Goal: Find specific page/section: Find specific page/section

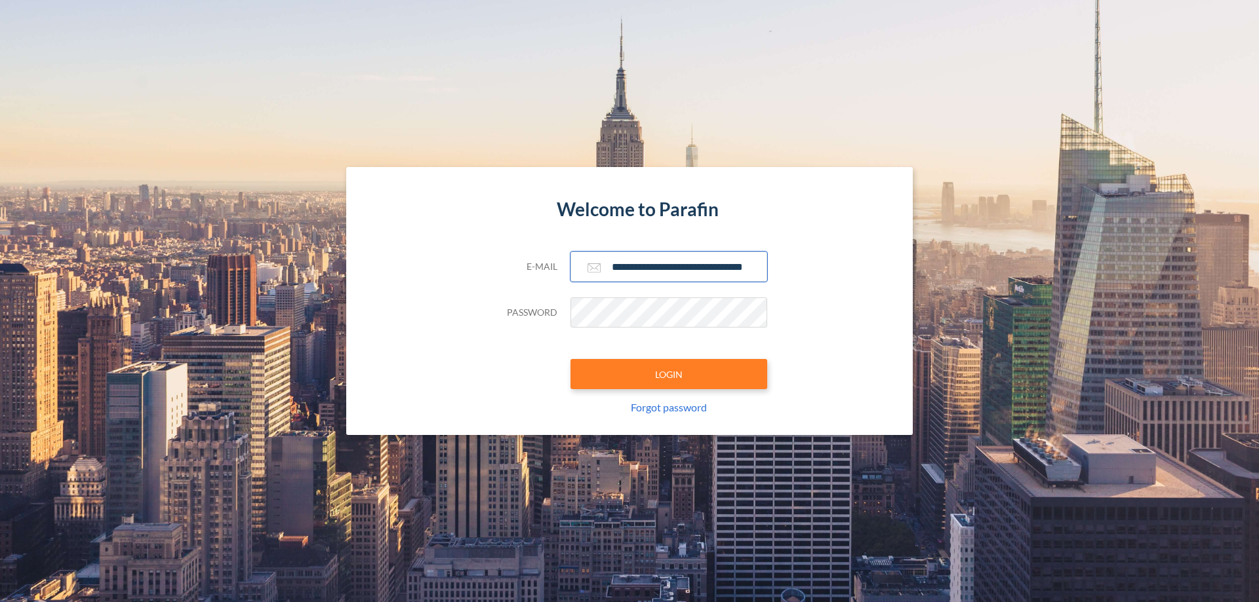
type input "**********"
click at [669, 374] on button "LOGIN" at bounding box center [668, 374] width 197 height 30
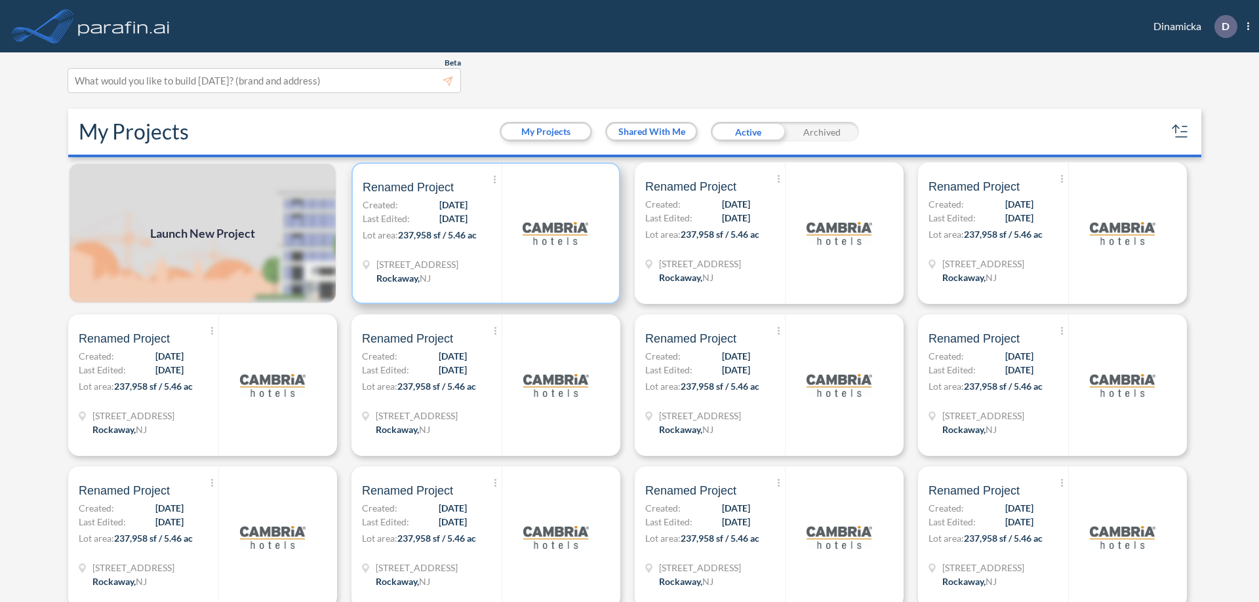
scroll to position [3, 0]
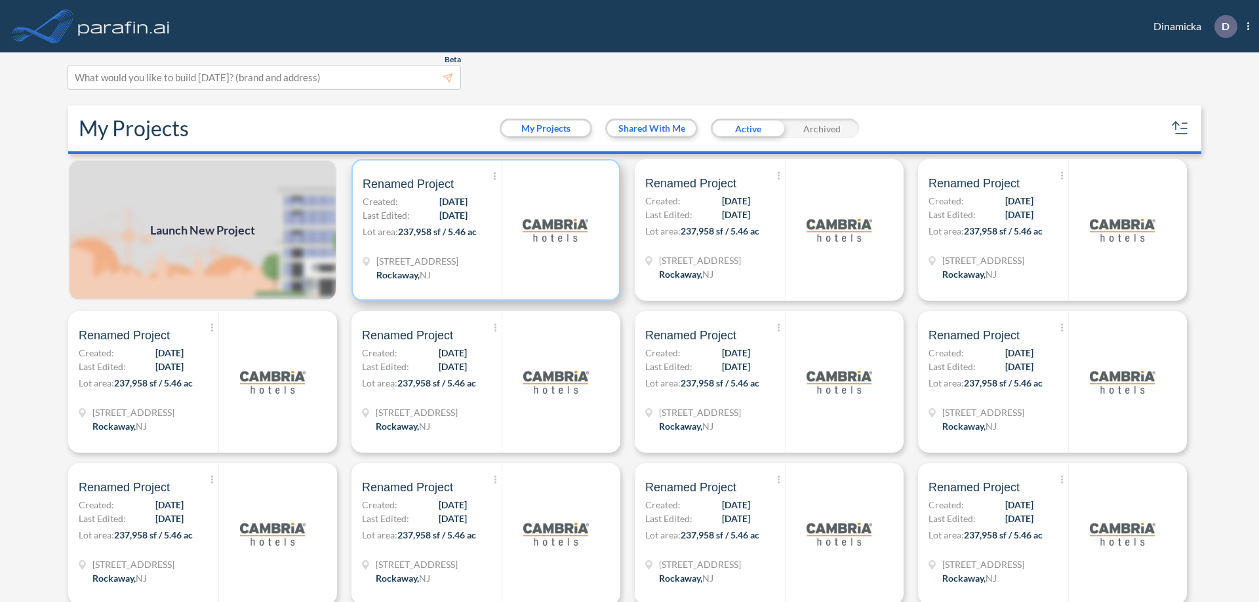
click at [483, 230] on p "Lot area: 237,958 sf / 5.46 ac" at bounding box center [432, 234] width 139 height 19
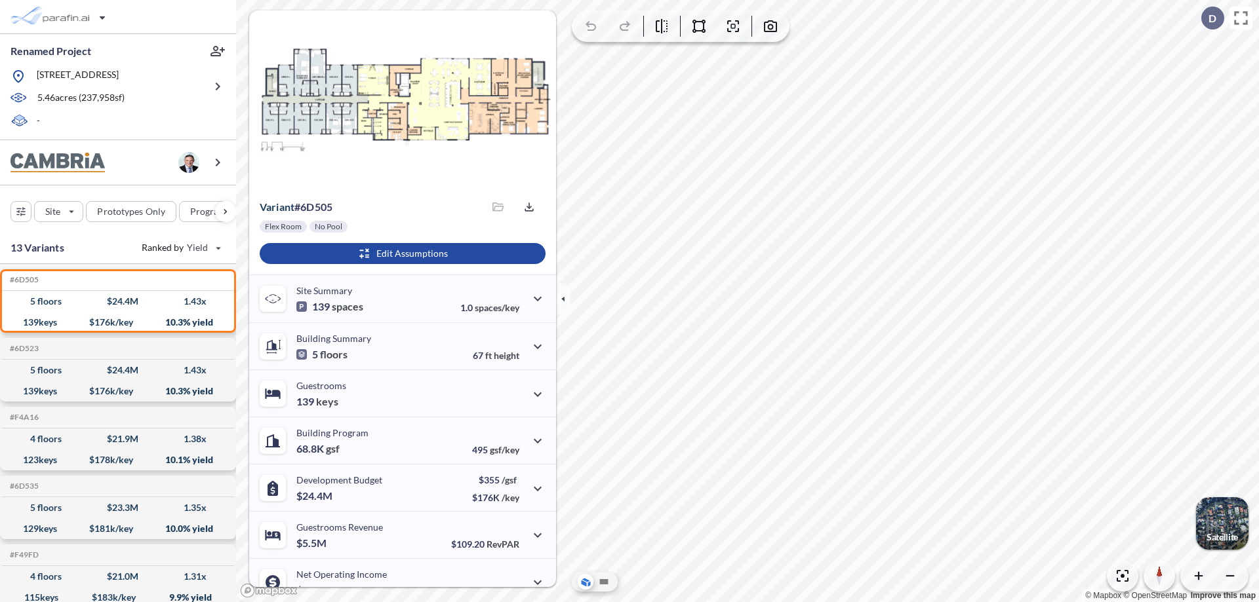
scroll to position [66, 0]
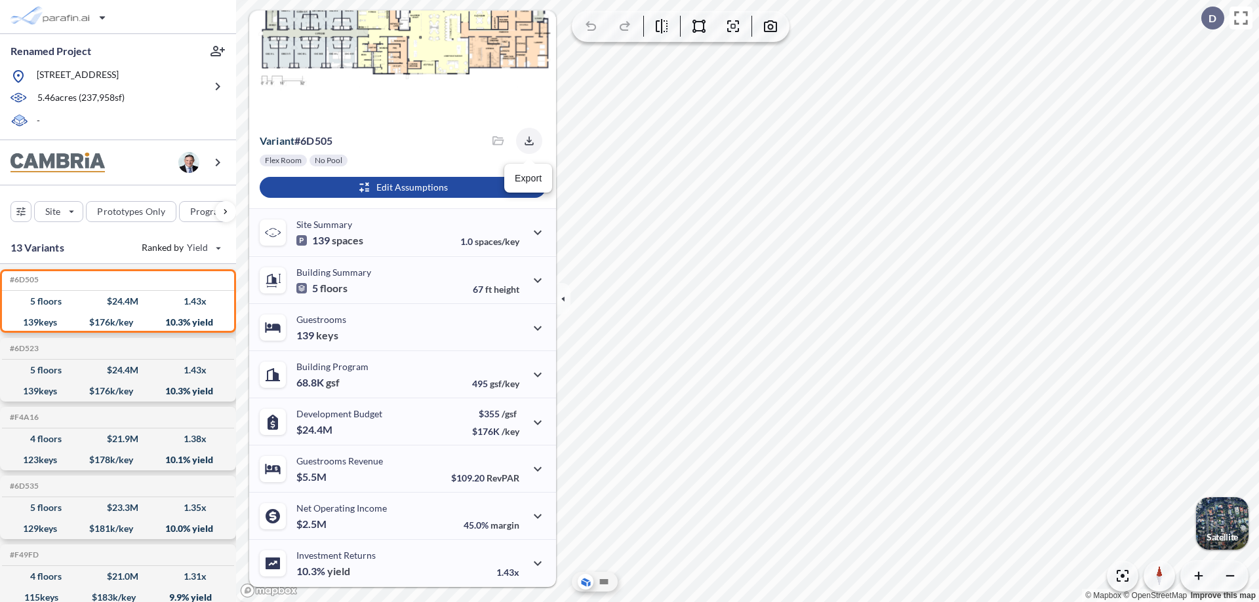
click at [525, 141] on icon "button" at bounding box center [528, 140] width 9 height 9
